Goal: Check status: Check status

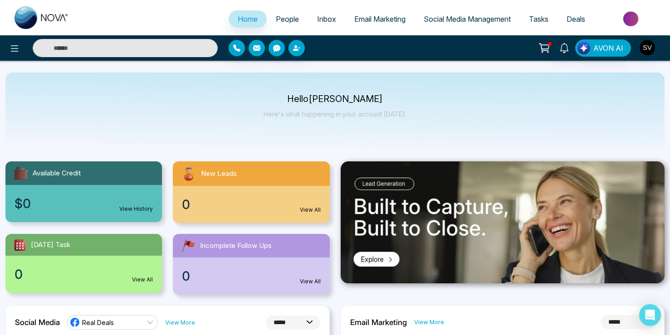
select select "*"
click at [276, 20] on span "People" at bounding box center [287, 19] width 23 height 9
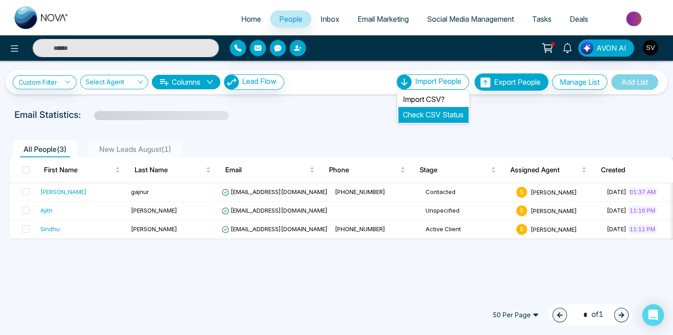
click at [424, 113] on link "Check CSV Status" at bounding box center [433, 114] width 61 height 9
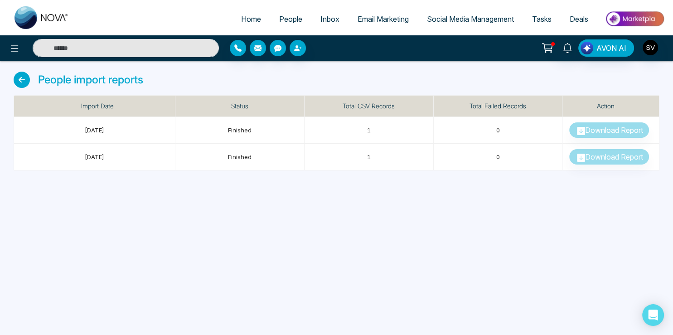
click at [251, 18] on span "Home" at bounding box center [251, 19] width 20 height 9
select select "*"
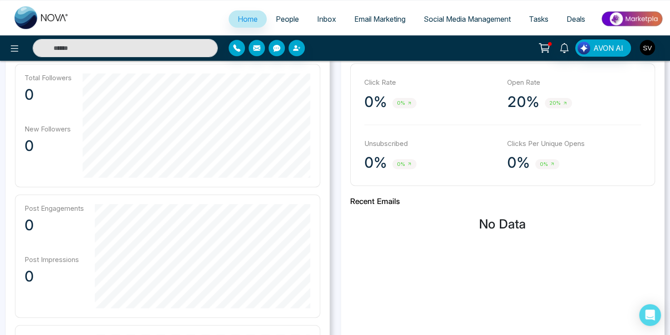
scroll to position [239, 0]
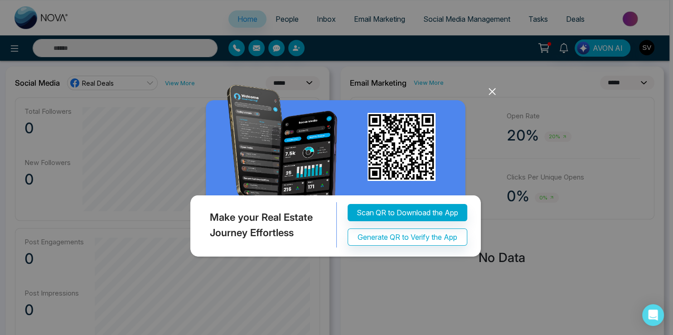
drag, startPoint x: 497, startPoint y: 88, endPoint x: 492, endPoint y: 86, distance: 4.9
click at [496, 87] on icon at bounding box center [493, 92] width 14 height 14
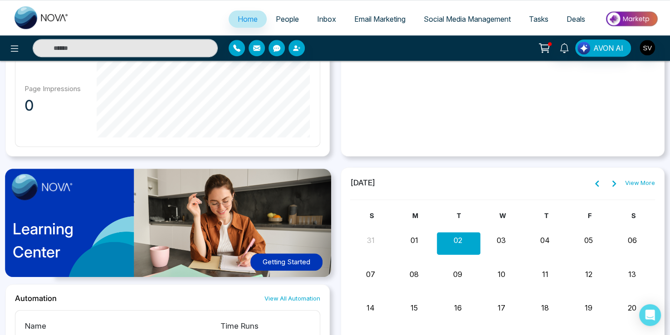
scroll to position [757, 0]
